Goal: Navigation & Orientation: Go to known website

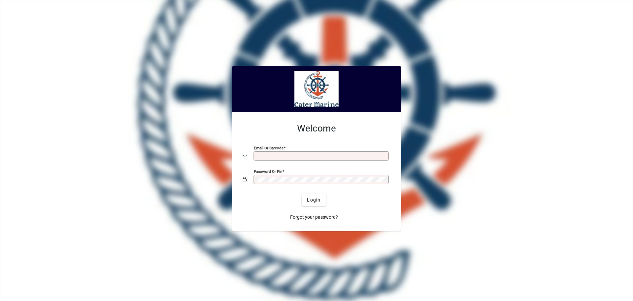
click at [264, 157] on input "Email or Barcode" at bounding box center [321, 155] width 133 height 5
type input "**********"
click at [302, 194] on button "Login" at bounding box center [314, 200] width 24 height 12
